Goal: Task Accomplishment & Management: Use online tool/utility

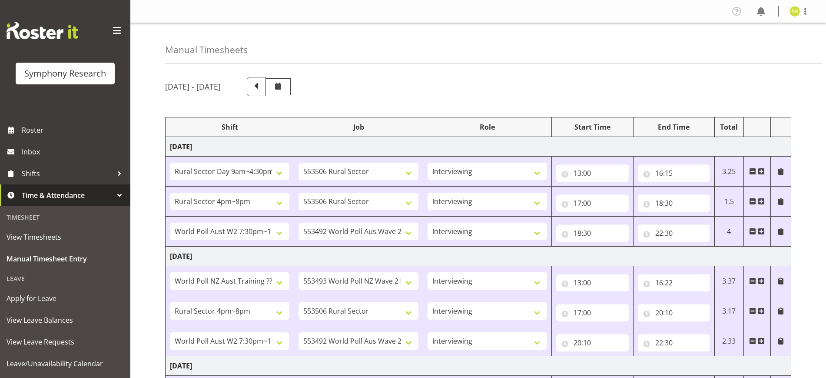
select select "81561"
select select "10587"
select select "47"
select select "81298"
select select "10587"
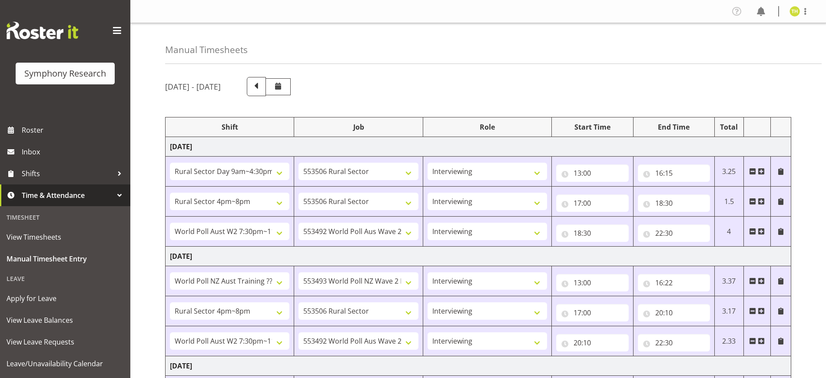
select select "47"
select select "56692"
select select "10499"
select select "47"
select select "41604"
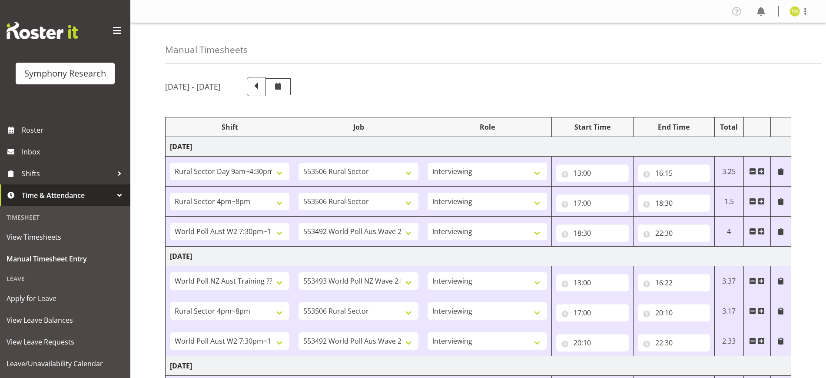
select select "10527"
select select "47"
select select "81298"
select select "10587"
select select "47"
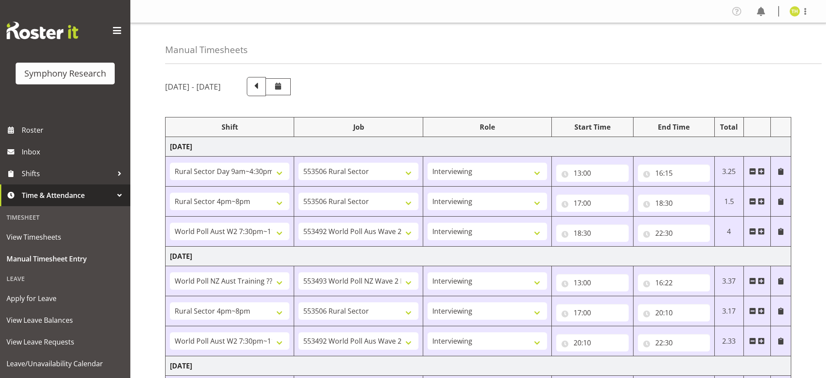
select select "56692"
select select "10499"
select select "47"
select select "81561"
select select "10587"
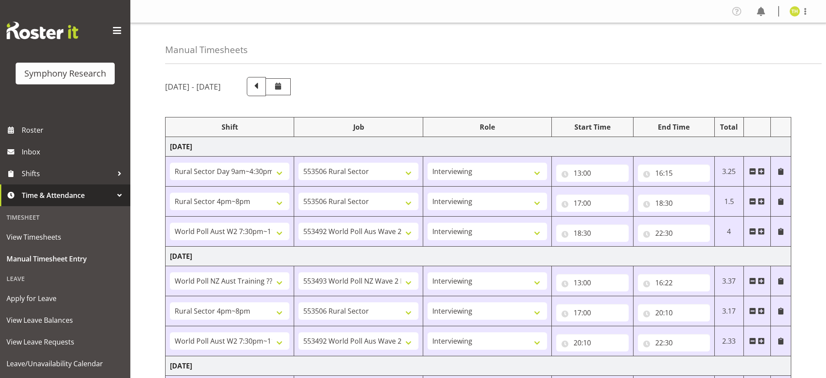
select select "47"
select select "81298"
select select "10587"
select select "47"
select select "41604"
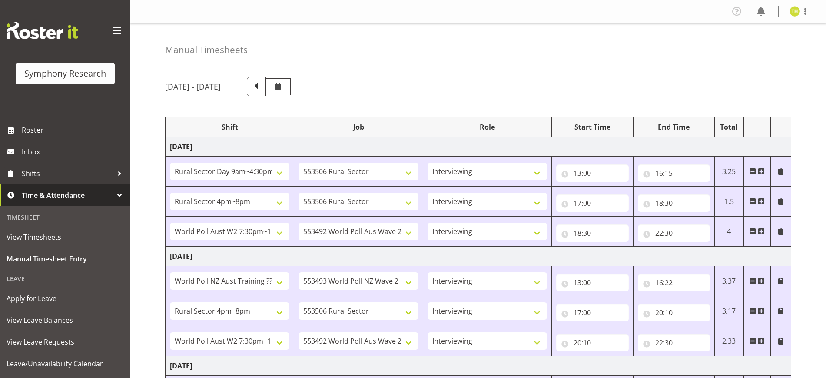
select select "10527"
select select "47"
select select "57511"
select select "10499"
select select "47"
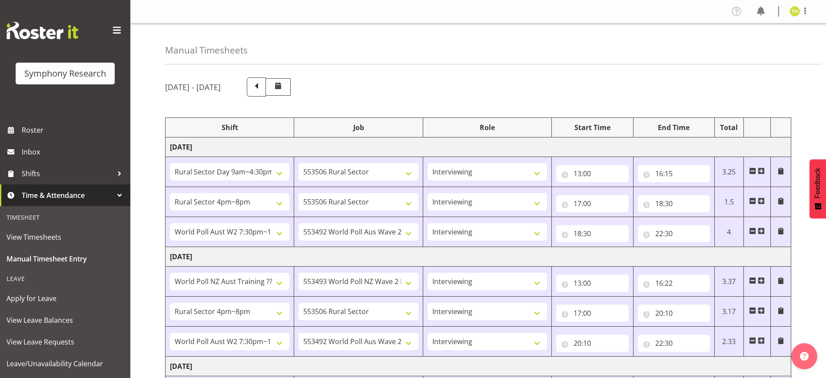
scroll to position [373, 0]
